Goal: Task Accomplishment & Management: Complete application form

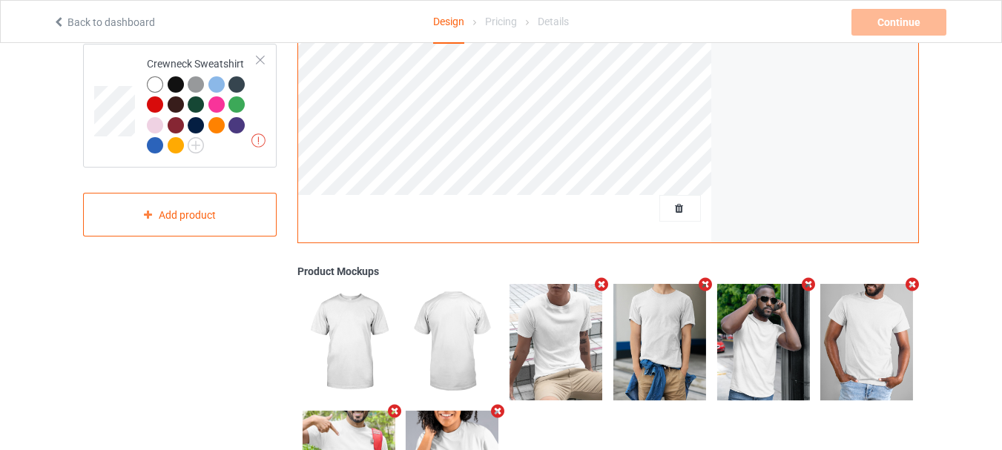
scroll to position [213, 0]
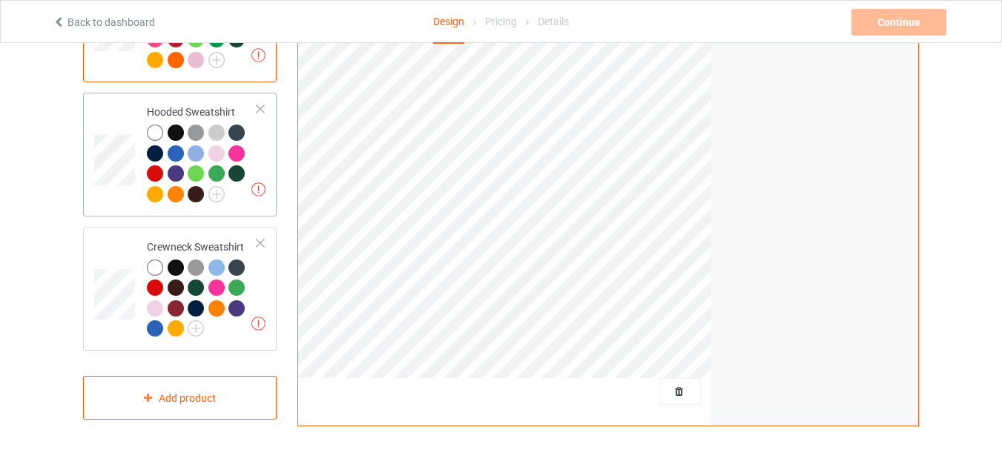
click at [113, 191] on td at bounding box center [116, 155] width 45 height 112
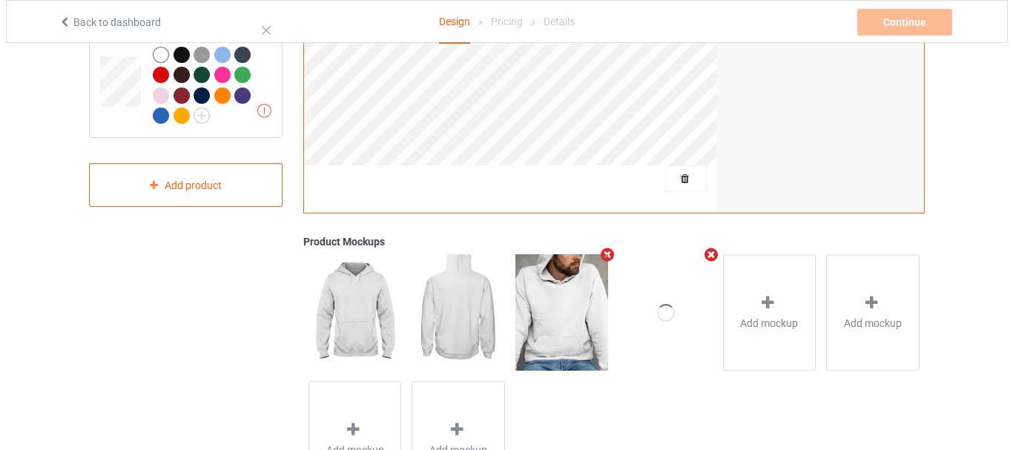
scroll to position [511, 0]
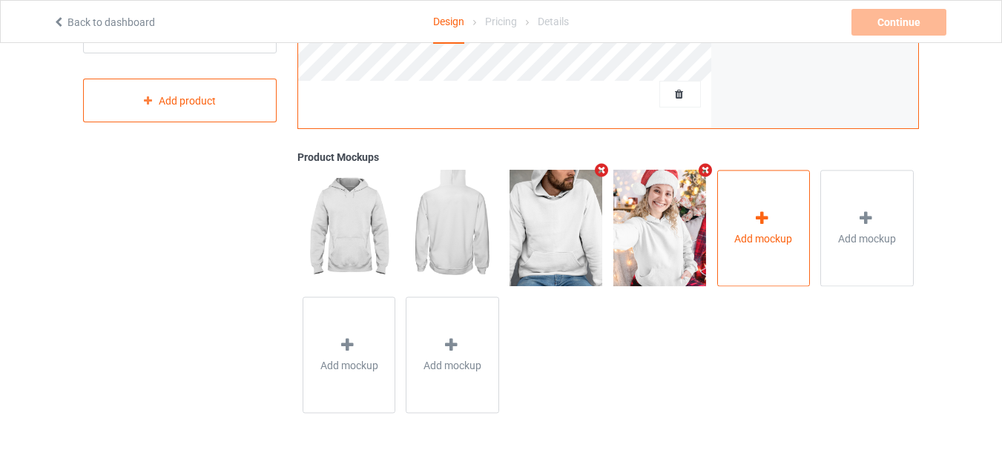
click at [747, 232] on span "Add mockup" at bounding box center [763, 238] width 58 height 15
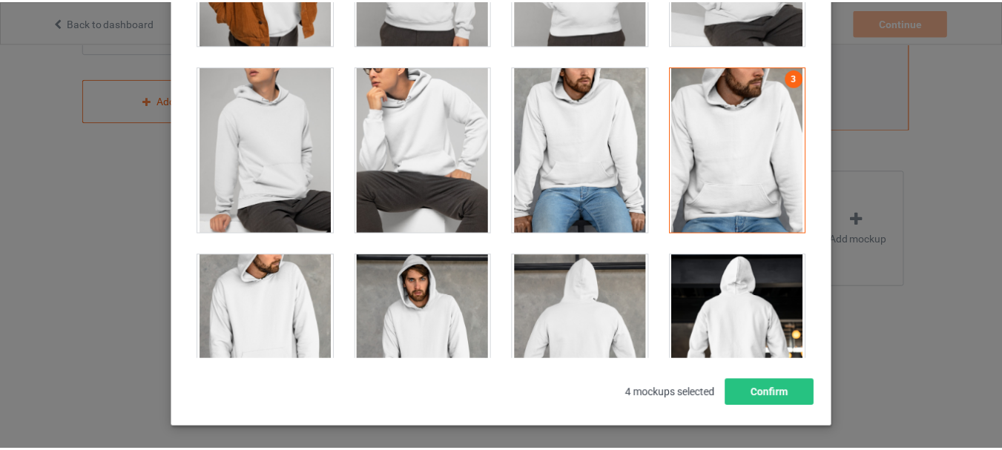
scroll to position [6008, 0]
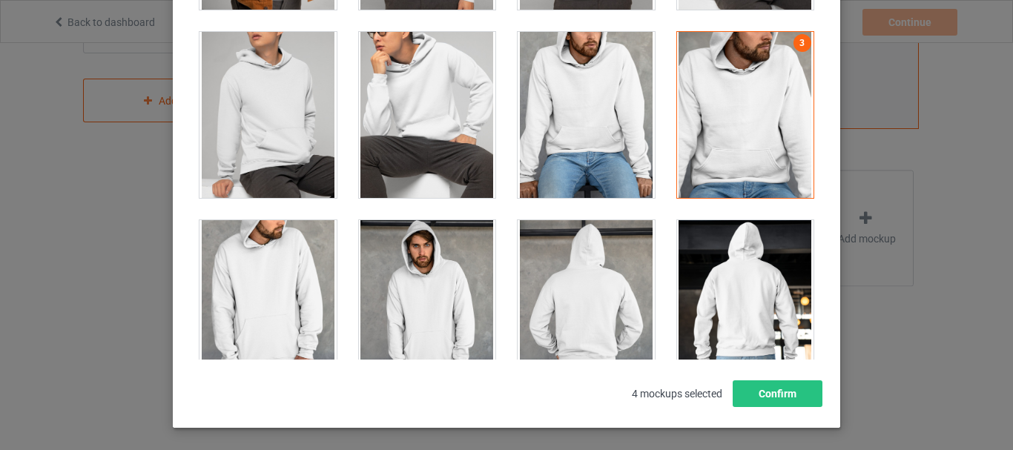
click at [598, 128] on div at bounding box center [586, 115] width 137 height 166
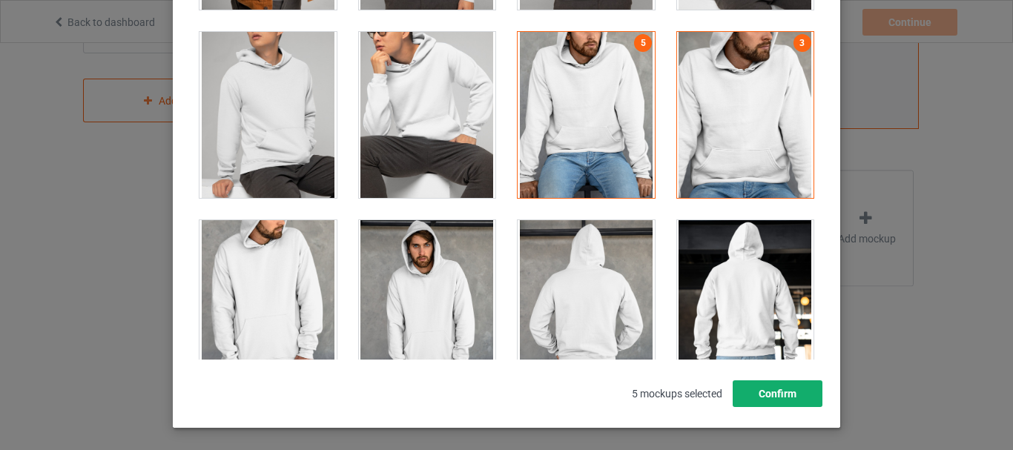
click at [778, 391] on button "Confirm" at bounding box center [778, 394] width 90 height 27
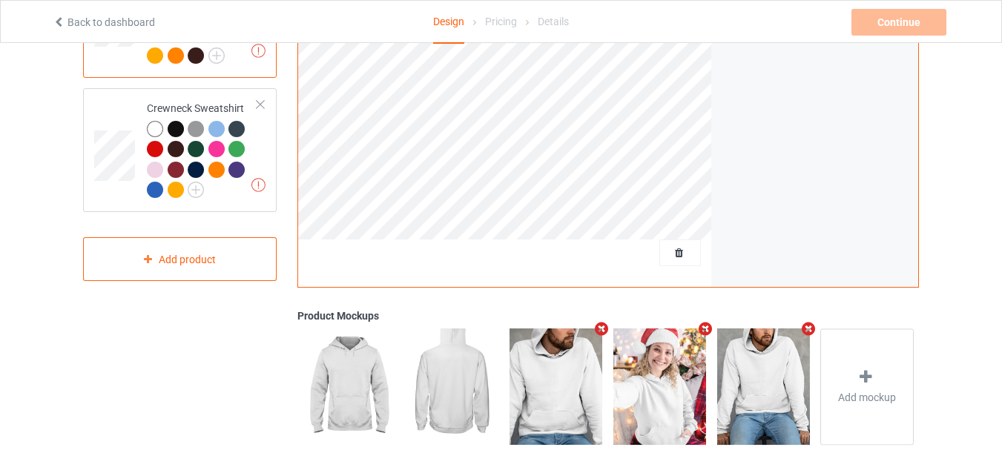
scroll to position [140, 0]
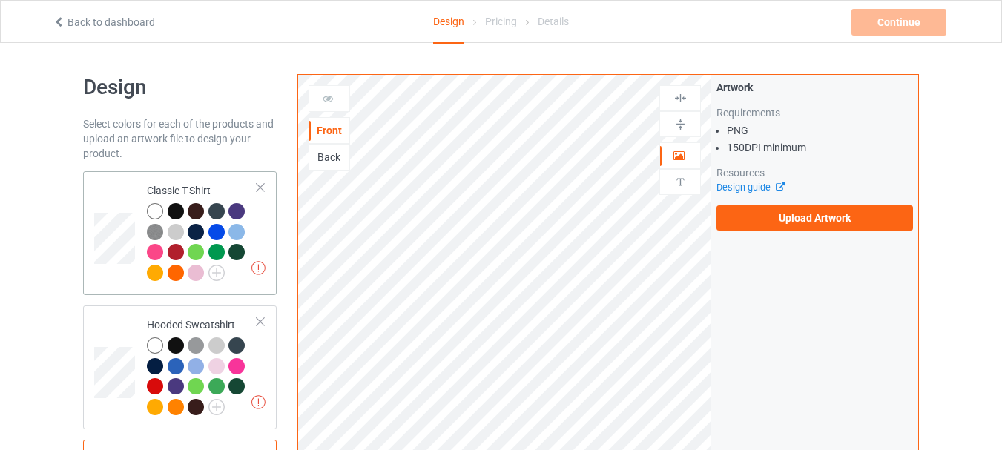
click at [119, 280] on td at bounding box center [116, 233] width 45 height 112
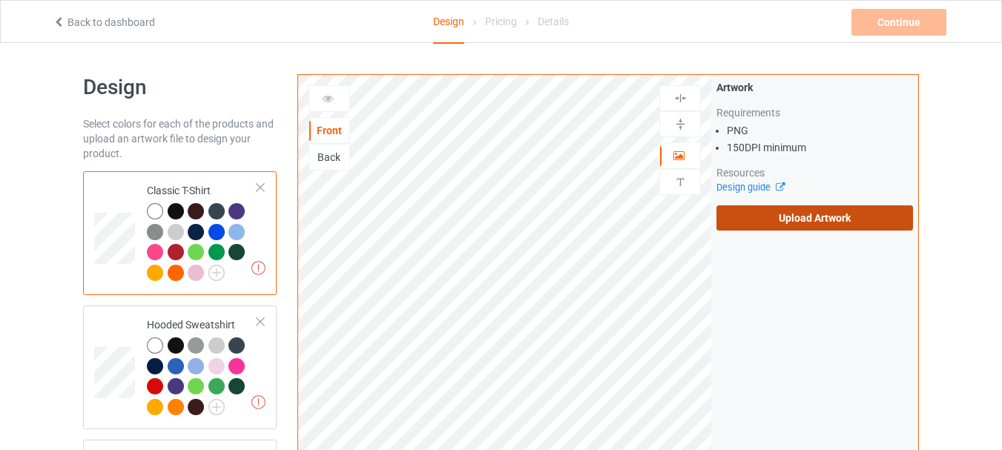
click at [794, 221] on label "Upload Artwork" at bounding box center [815, 217] width 197 height 25
click at [0, 0] on input "Upload Artwork" at bounding box center [0, 0] width 0 height 0
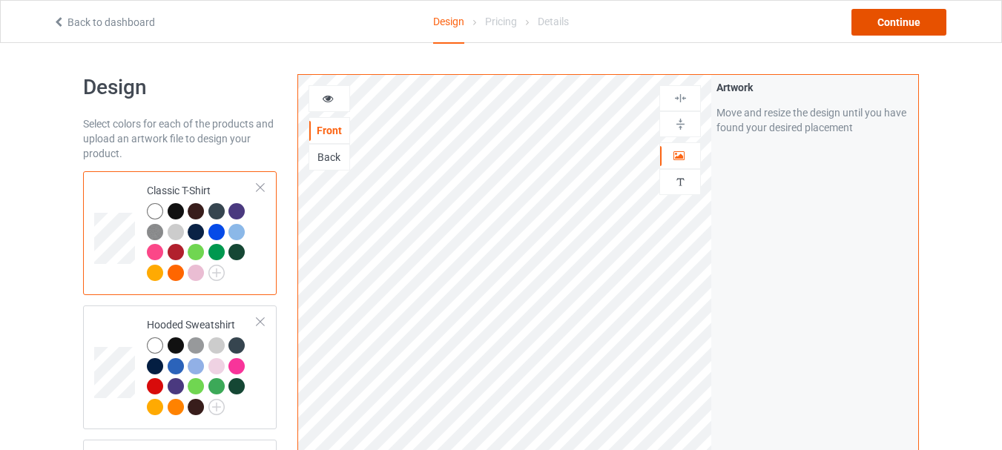
click at [887, 24] on div "Continue" at bounding box center [899, 22] width 95 height 27
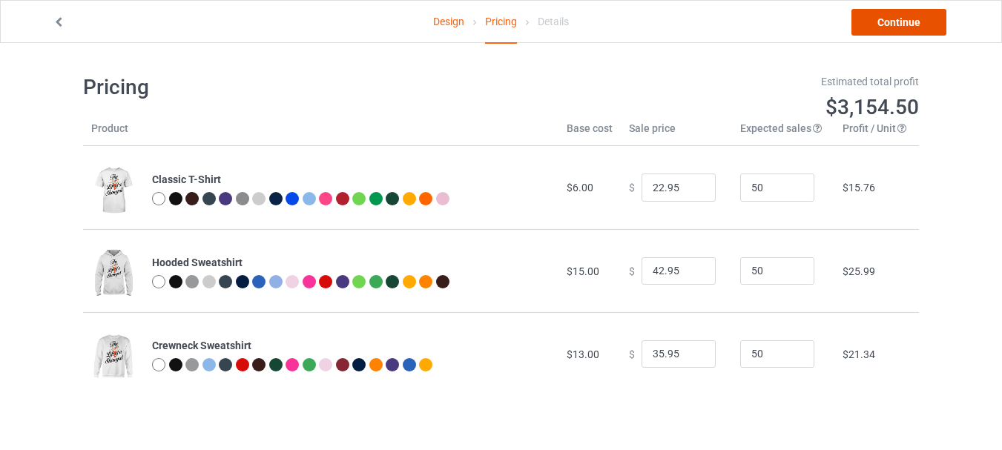
click at [910, 22] on link "Continue" at bounding box center [899, 22] width 95 height 27
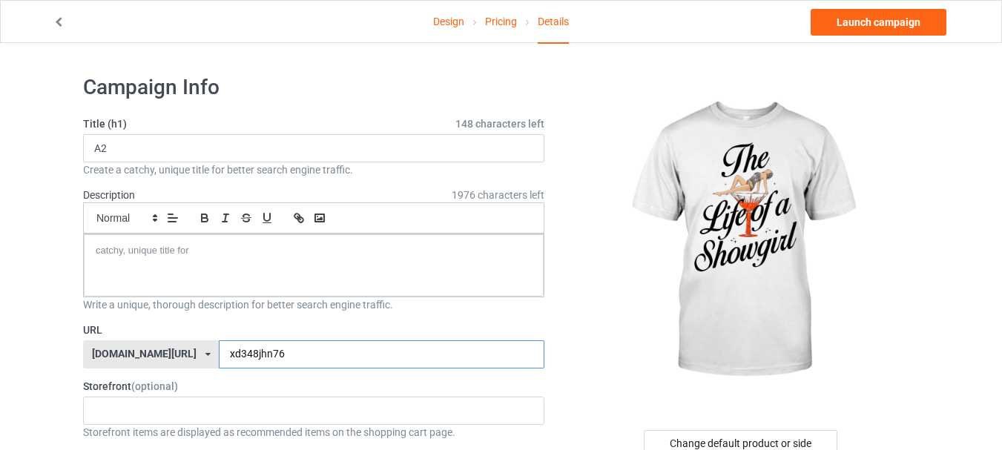
click at [291, 360] on input "xd348jhn76" at bounding box center [381, 354] width 325 height 28
type input "xd348jhn76BBF"
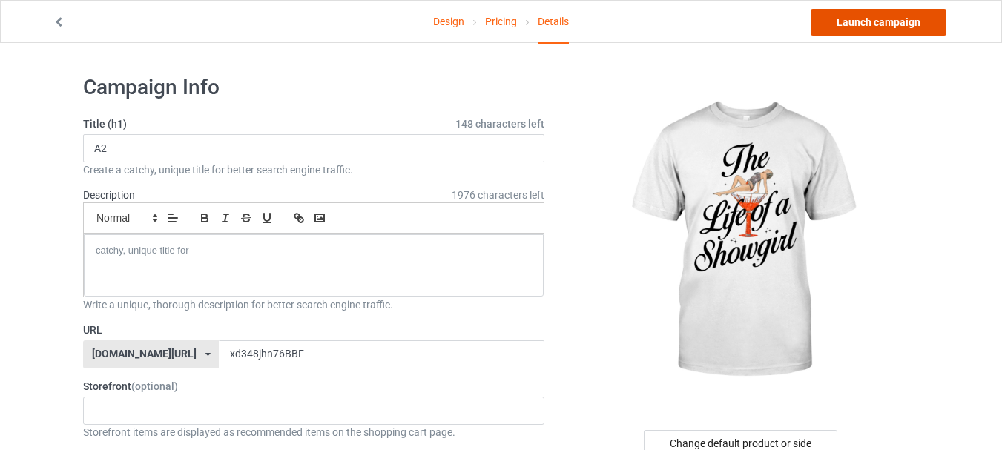
click at [882, 23] on link "Launch campaign" at bounding box center [879, 22] width 136 height 27
